Goal: Check status: Check status

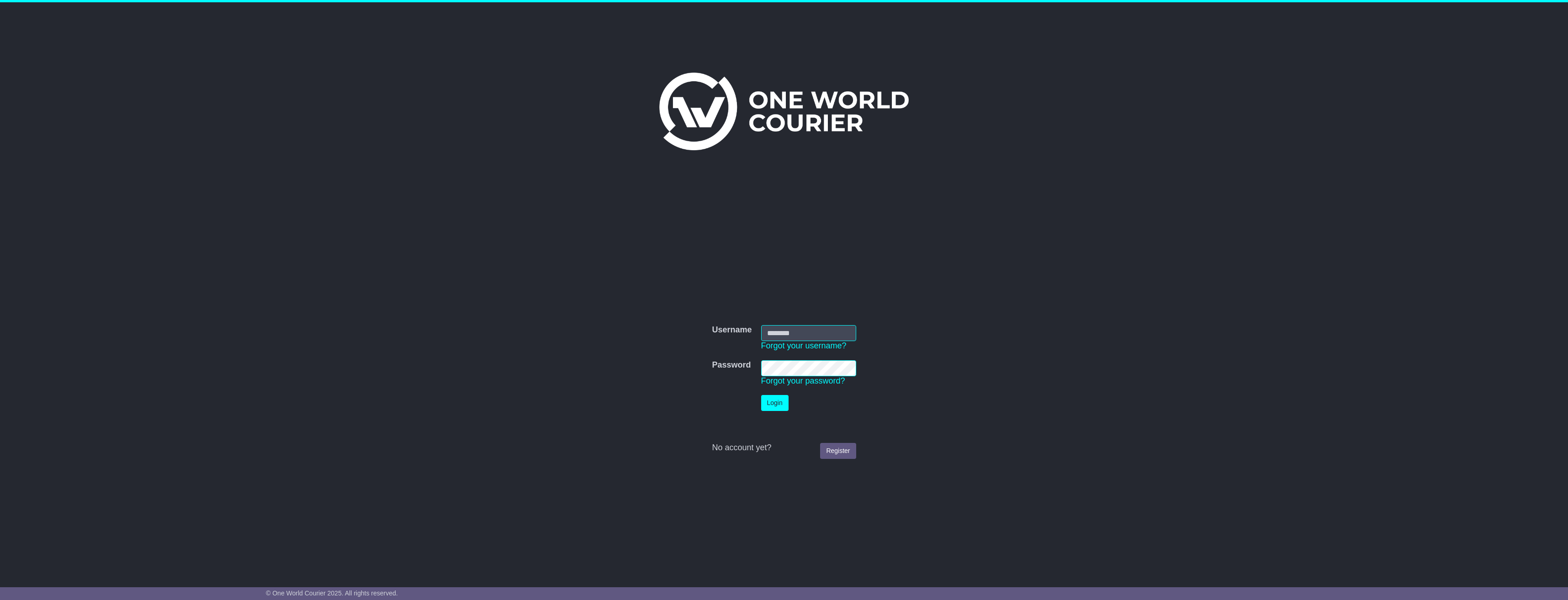
type input "**********"
click at [777, 401] on button "Login" at bounding box center [774, 403] width 27 height 16
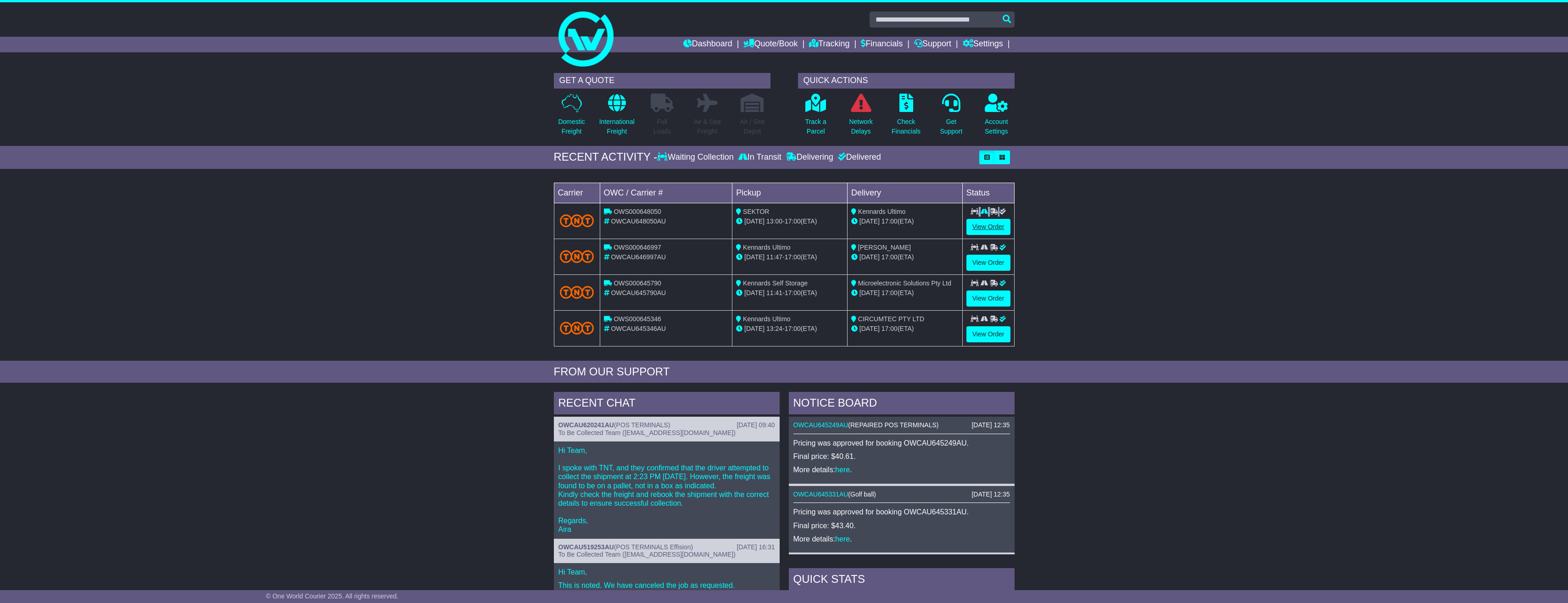
click at [976, 219] on td "View Order" at bounding box center [988, 221] width 52 height 36
click at [979, 226] on link "View Order" at bounding box center [988, 227] width 44 height 16
